Goal: Check status: Check status

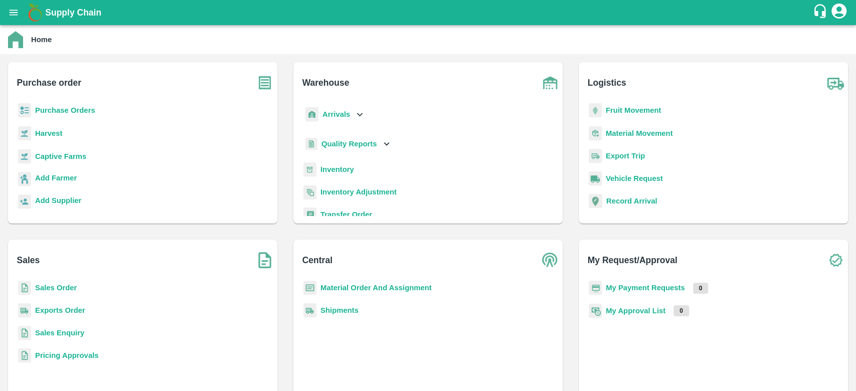
scroll to position [18, 0]
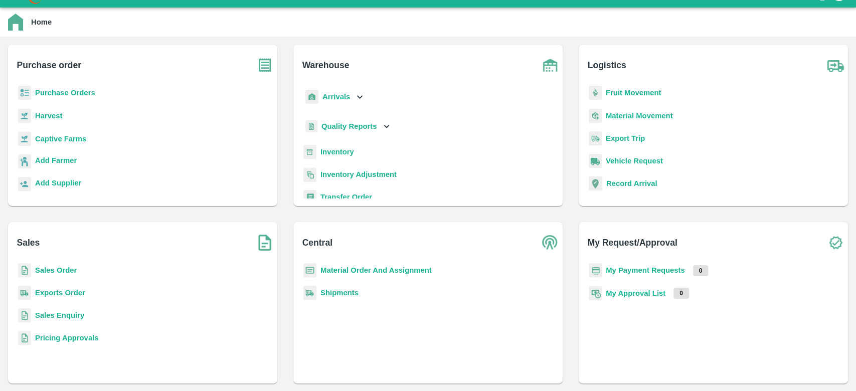
click at [58, 271] on b "Sales Order" at bounding box center [56, 270] width 42 height 8
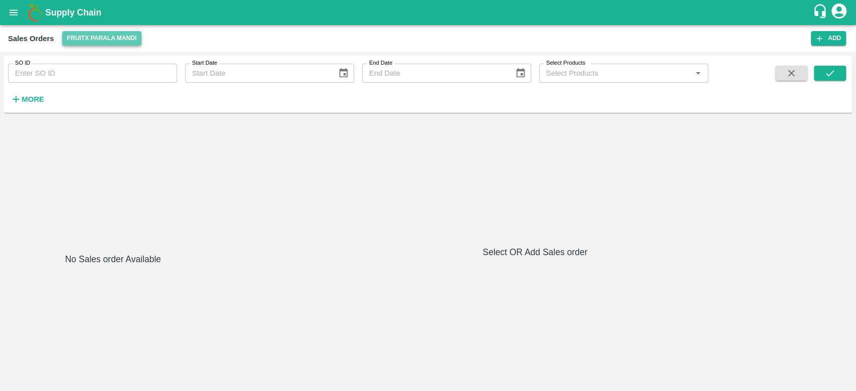
click at [108, 36] on button "FruitX Parala Mandi" at bounding box center [102, 38] width 80 height 15
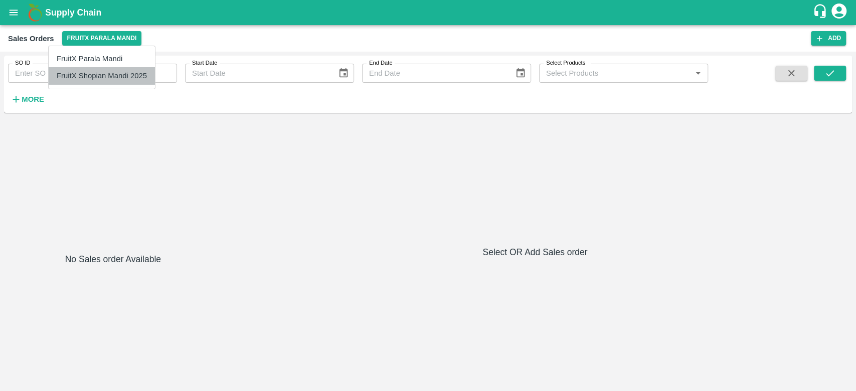
click at [107, 67] on li "FruitX Shopian Mandi 2025" at bounding box center [102, 75] width 106 height 17
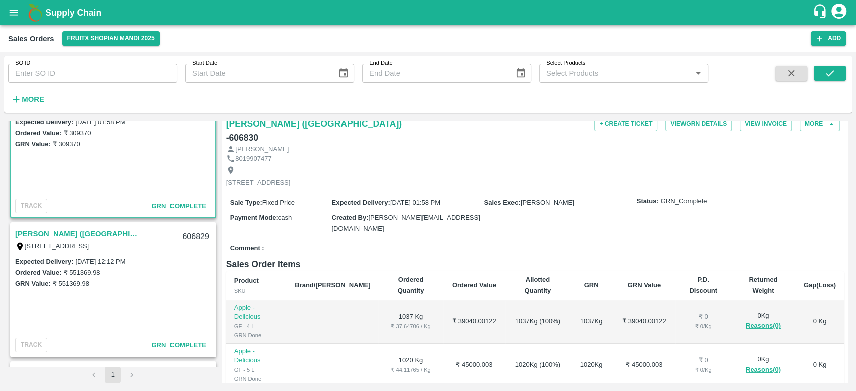
scroll to position [41, 0]
click at [103, 235] on link "[PERSON_NAME] ([GEOGRAPHIC_DATA])" at bounding box center [77, 232] width 125 height 13
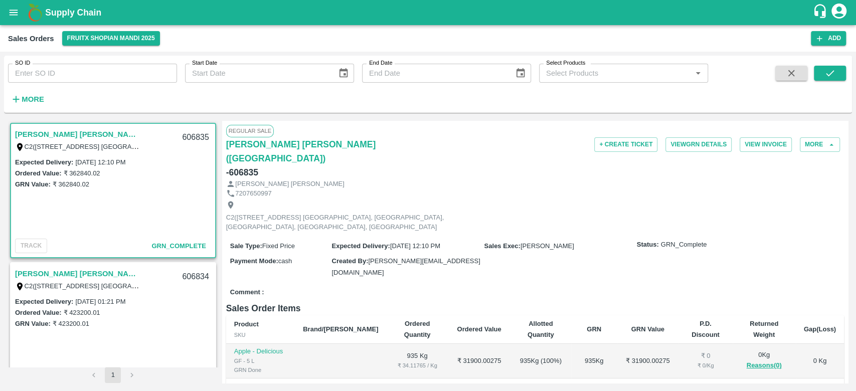
click at [86, 132] on link "[PERSON_NAME] [PERSON_NAME]([GEOGRAPHIC_DATA])" at bounding box center [77, 134] width 125 height 13
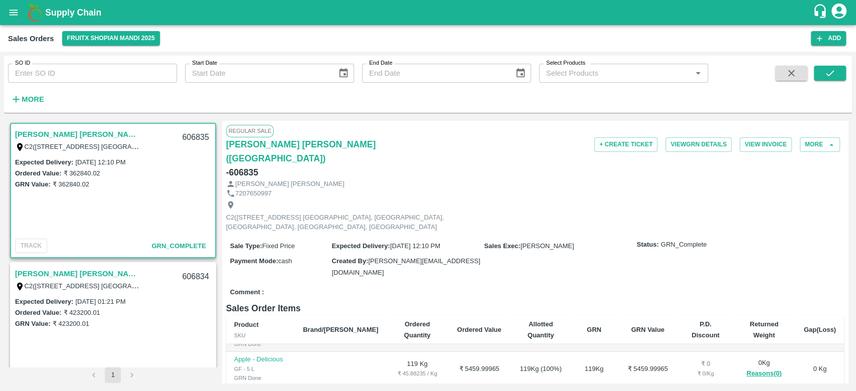
scroll to position [209, 0]
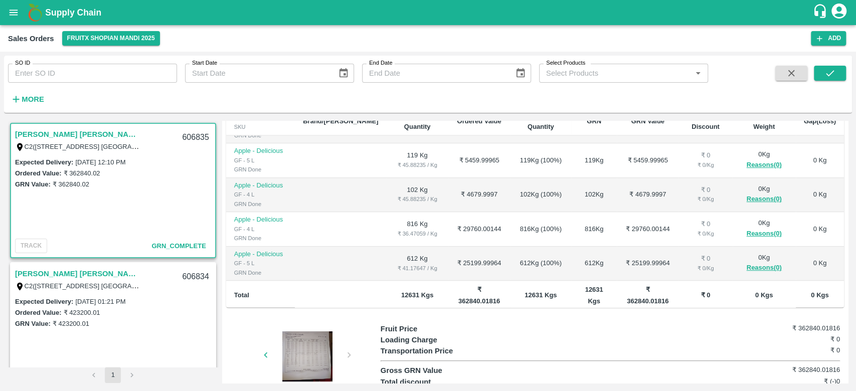
click at [310, 332] on div at bounding box center [307, 357] width 75 height 50
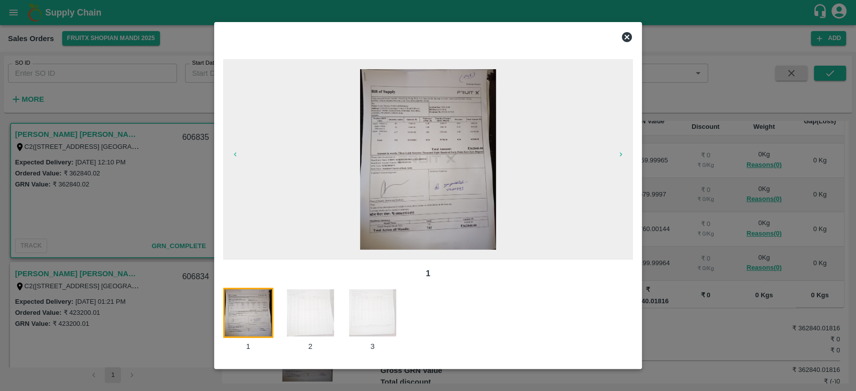
click at [623, 38] on icon at bounding box center [627, 37] width 10 height 10
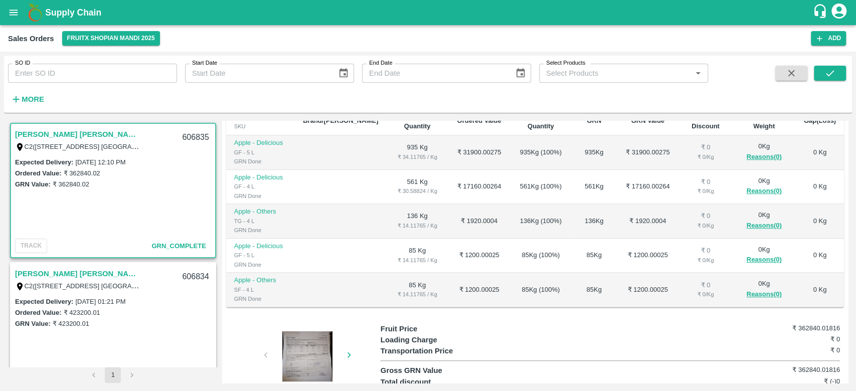
scroll to position [0, 0]
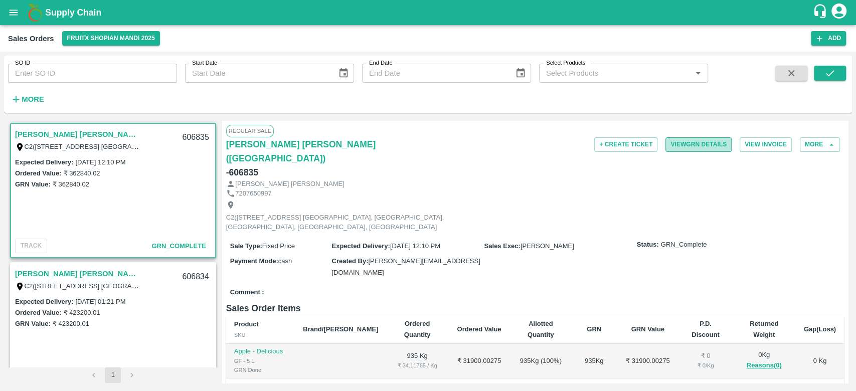
click at [686, 141] on button "View GRN Details" at bounding box center [699, 144] width 66 height 15
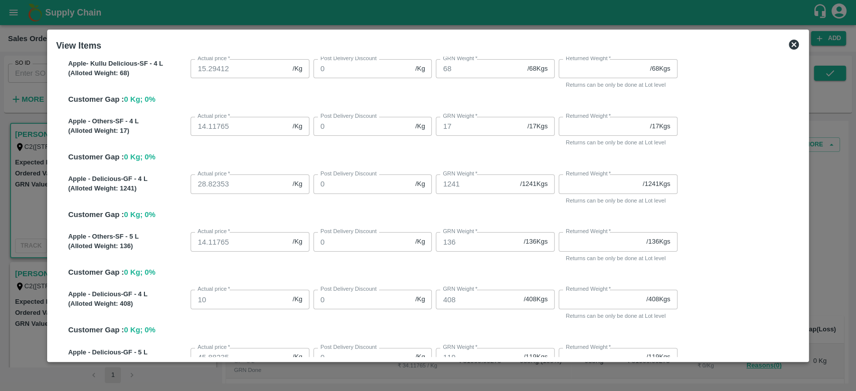
scroll to position [2167, 0]
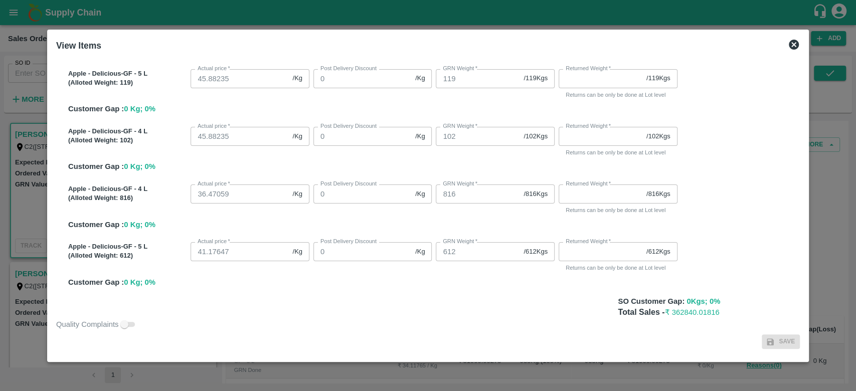
click at [789, 42] on icon at bounding box center [794, 45] width 10 height 10
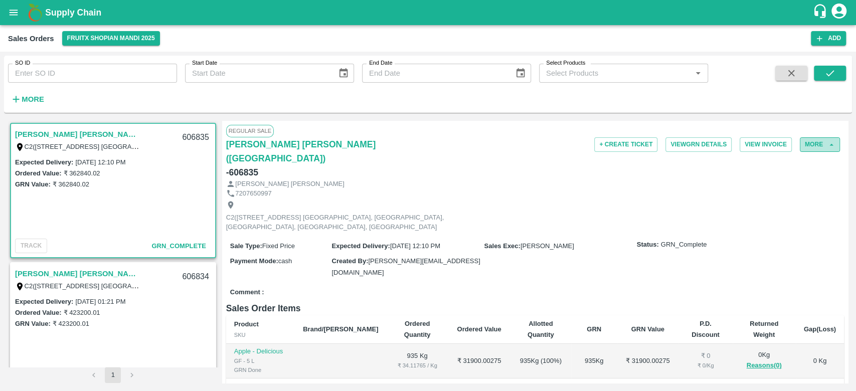
click at [814, 143] on button "More" at bounding box center [820, 144] width 40 height 15
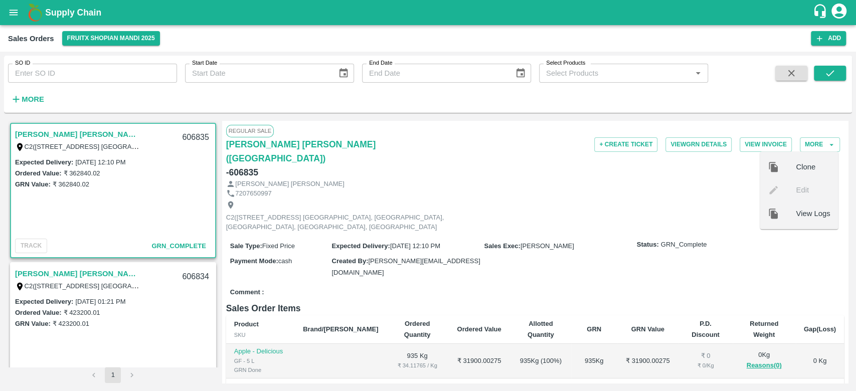
click at [495, 198] on div "C2([STREET_ADDRESS] [GEOGRAPHIC_DATA], [GEOGRAPHIC_DATA], [GEOGRAPHIC_DATA], [G…" at bounding box center [535, 216] width 618 height 36
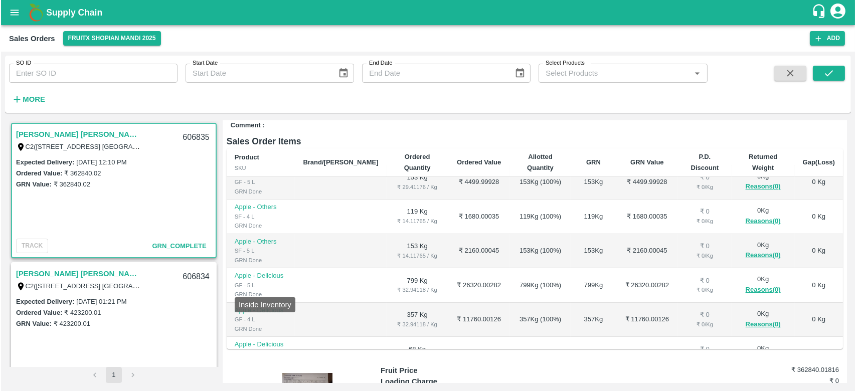
scroll to position [697, 0]
